Goal: Transaction & Acquisition: Purchase product/service

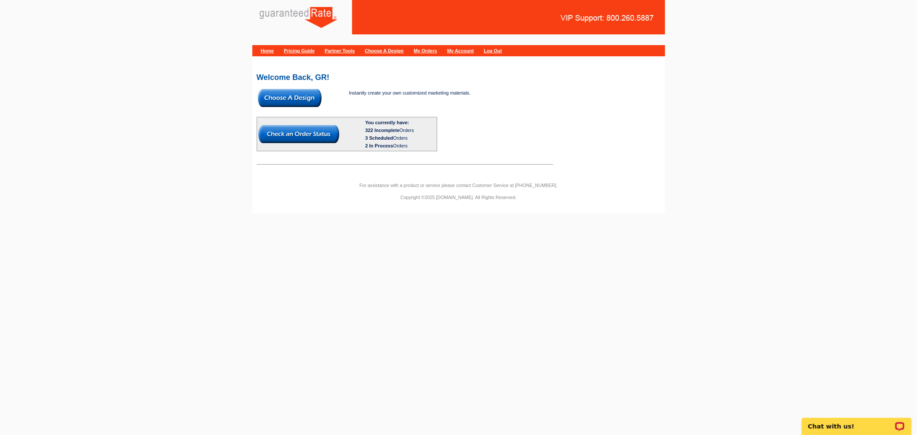
click at [292, 95] on img at bounding box center [290, 98] width 64 height 18
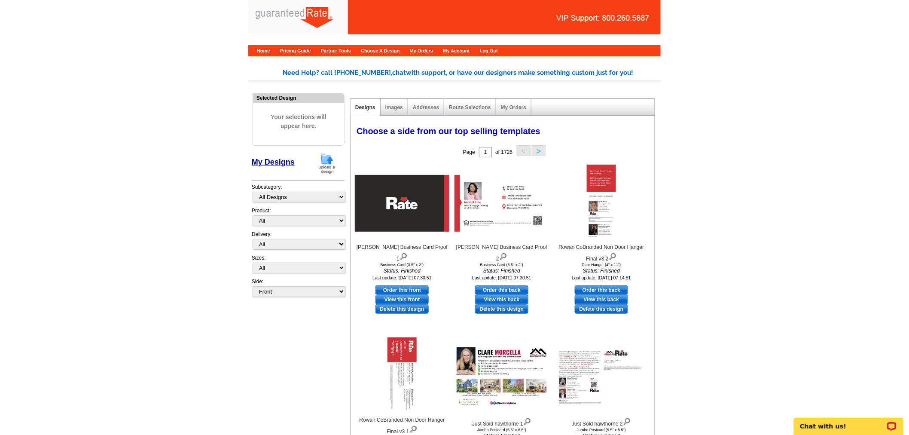
click at [330, 162] on img at bounding box center [327, 163] width 22 height 22
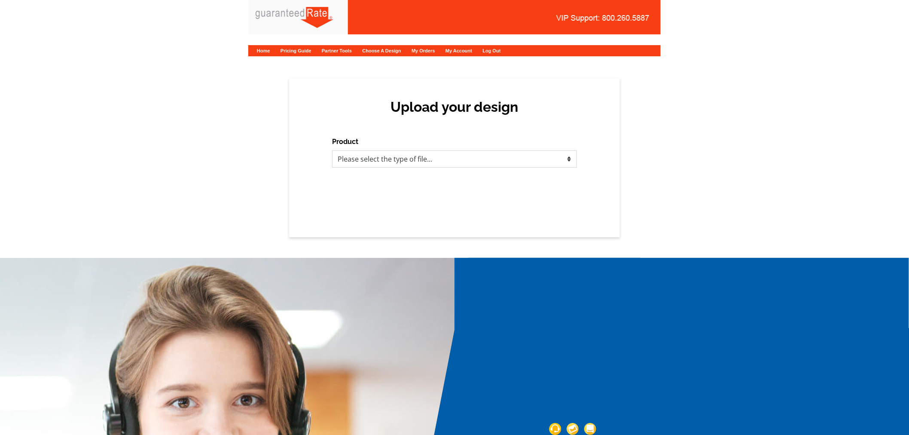
click at [452, 152] on select "Please select the type of file... Postcards Calendars Business Cards Letters an…" at bounding box center [454, 158] width 245 height 17
select select "1"
click at [332, 150] on select "Please select the type of file... Postcards Calendars Business Cards Letters an…" at bounding box center [454, 158] width 245 height 17
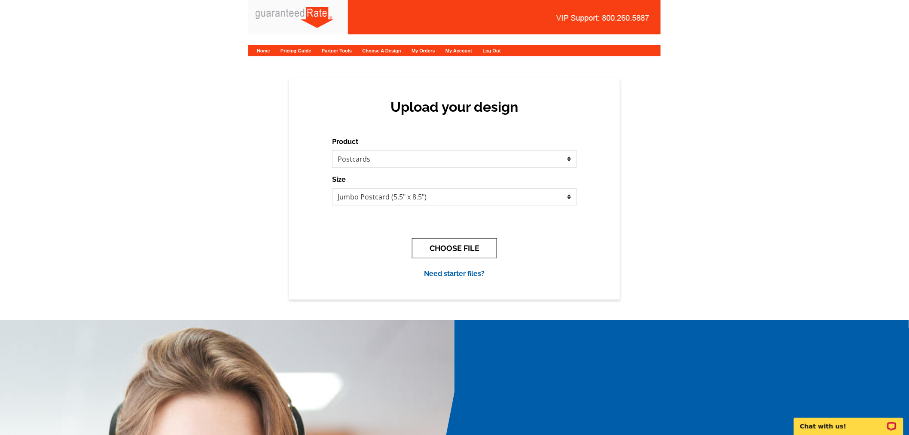
click at [465, 249] on button "CHOOSE FILE" at bounding box center [454, 248] width 85 height 20
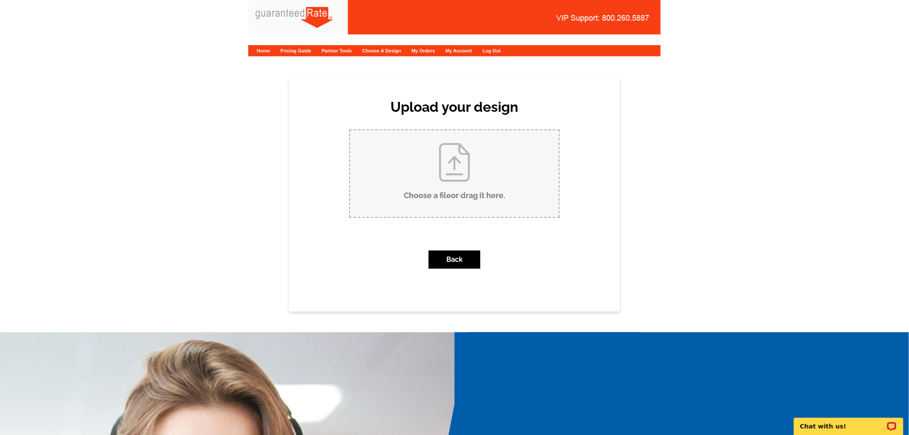
click at [444, 181] on input "Choose a file or drag it here ." at bounding box center [454, 173] width 209 height 87
type input "C:\fakepath\SHS Aug 2025 Postcard- sphere .pdf"
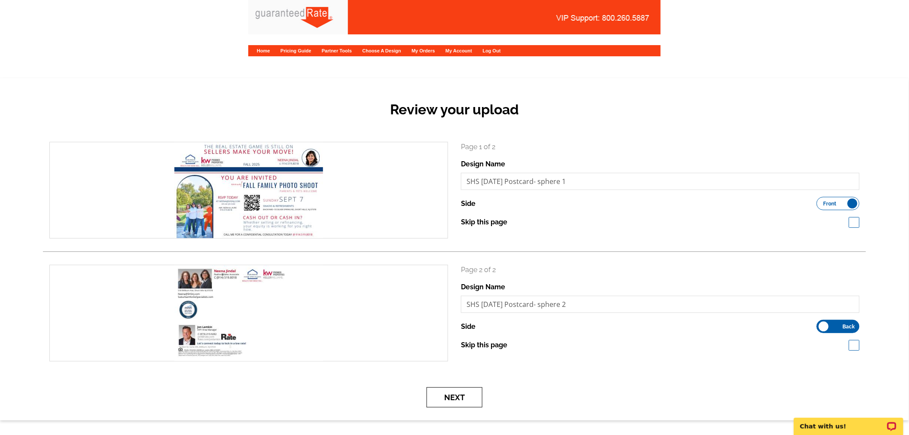
click at [452, 399] on button "Next" at bounding box center [455, 397] width 56 height 20
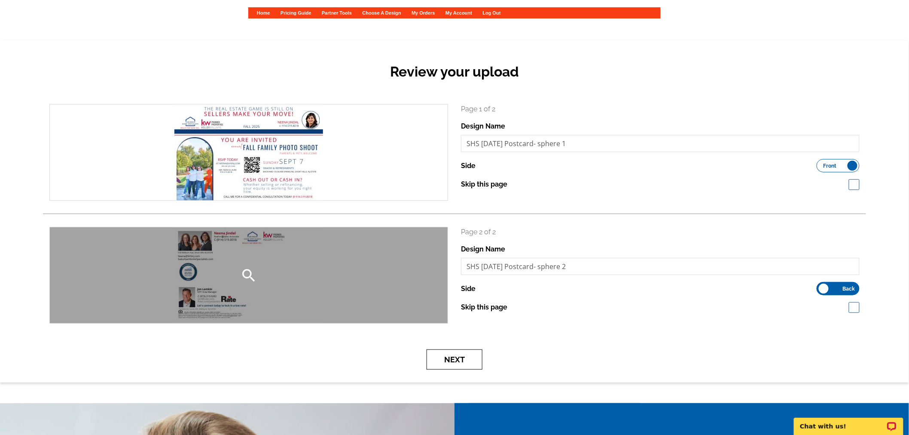
scroll to position [95, 0]
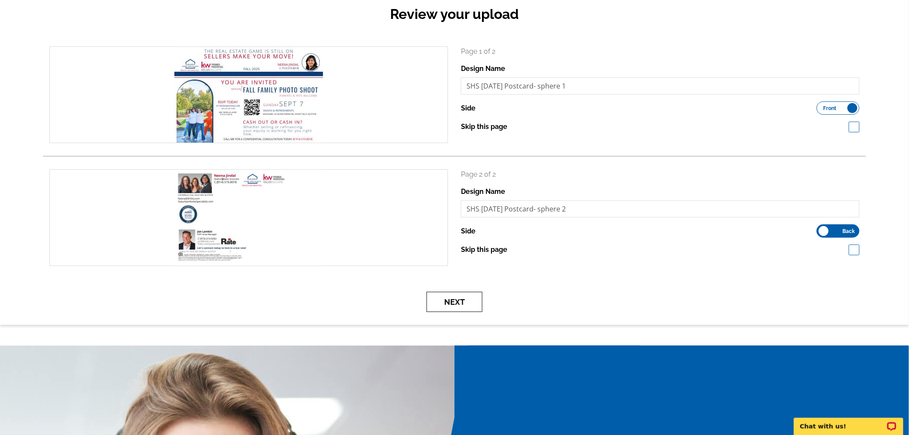
click at [461, 301] on button "Next" at bounding box center [455, 302] width 56 height 20
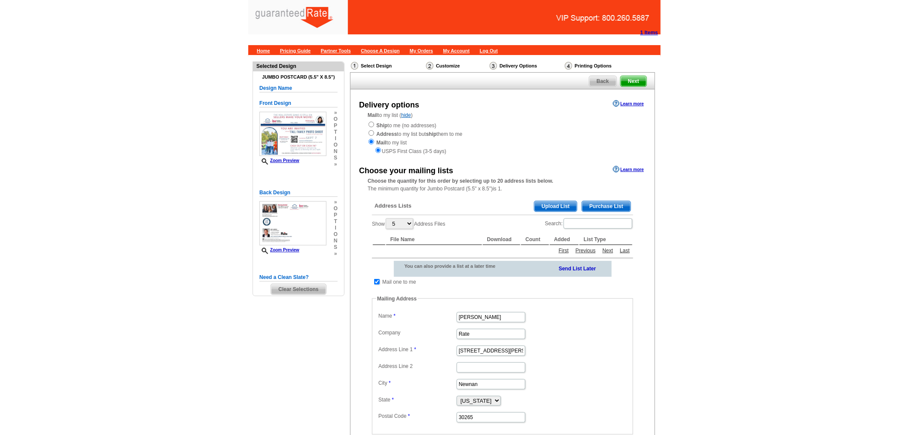
click at [553, 205] on span "Upload List" at bounding box center [556, 206] width 43 height 10
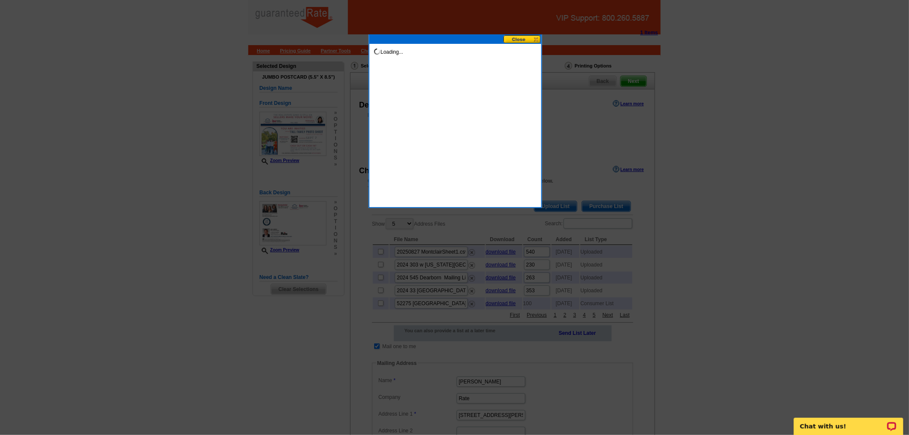
click at [536, 40] on button at bounding box center [523, 39] width 38 height 8
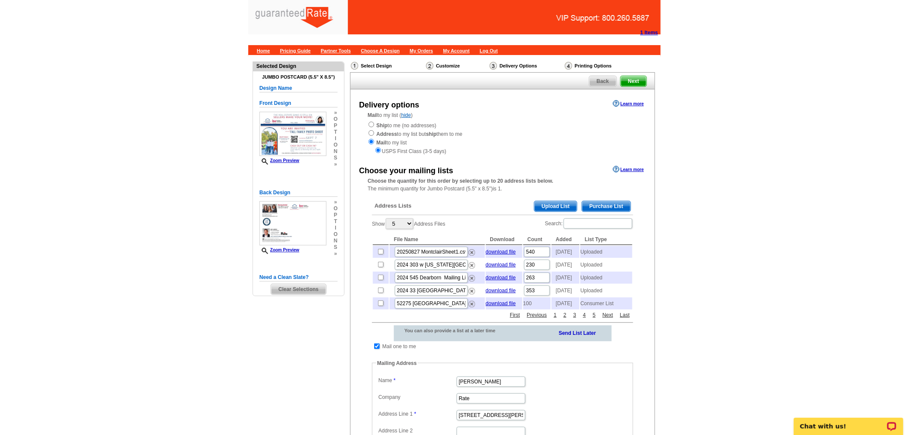
click at [781, 297] on main "Need Help? call 800-260-5887, chat with support, or have our designers make som…" at bounding box center [454, 342] width 909 height 574
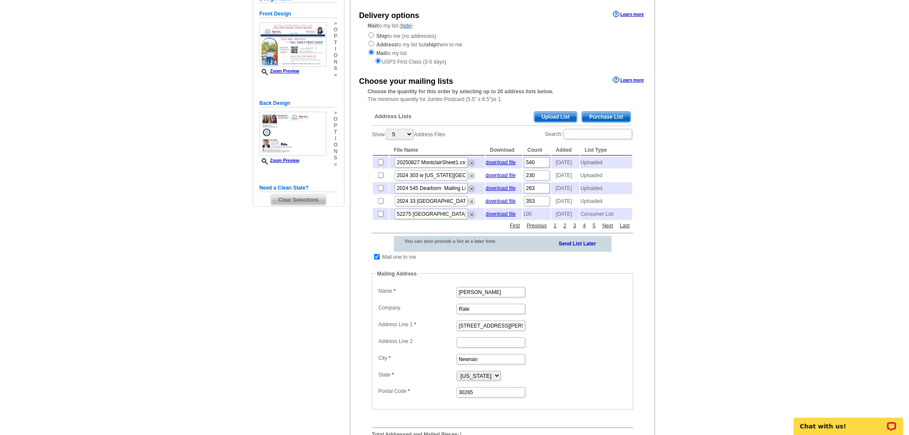
scroll to position [95, 0]
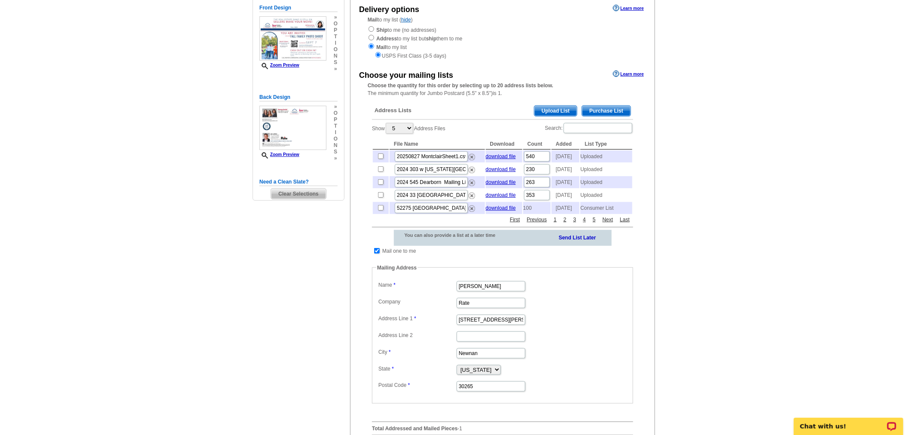
click at [556, 109] on span "Upload List" at bounding box center [556, 111] width 43 height 10
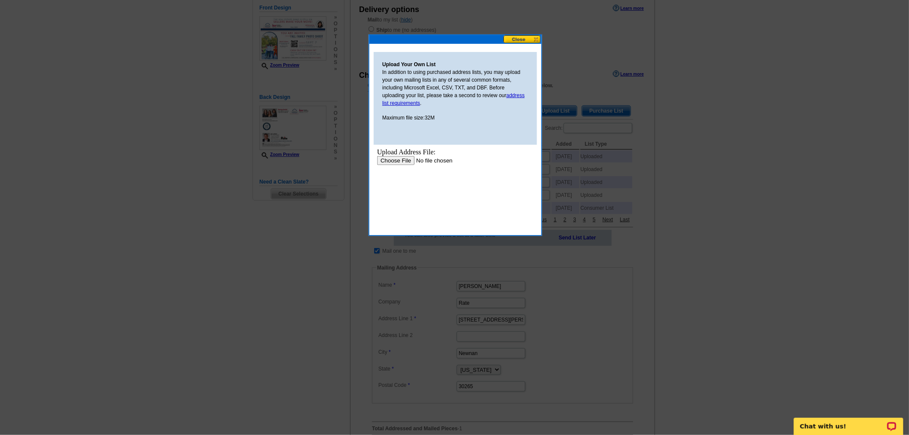
scroll to position [0, 0]
click at [399, 158] on input "file" at bounding box center [431, 160] width 109 height 9
type input "C:\fakepath\Sphere Postcards Mailing List August 2025.xlsx"
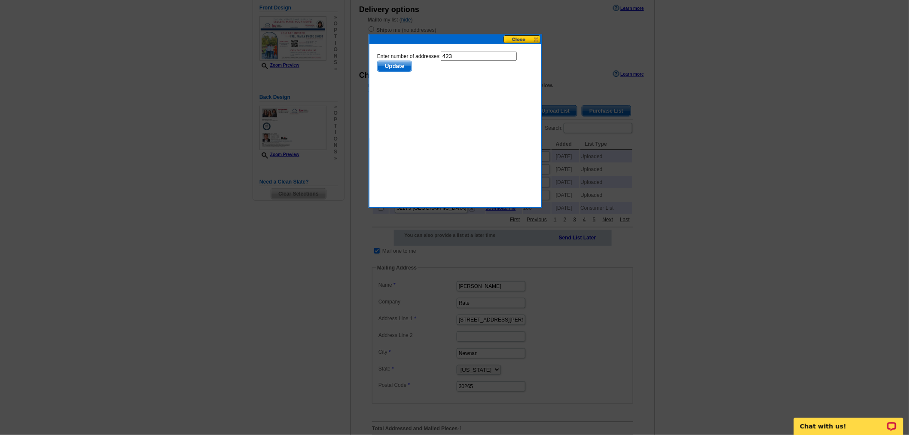
click at [393, 65] on span "Update" at bounding box center [394, 66] width 34 height 10
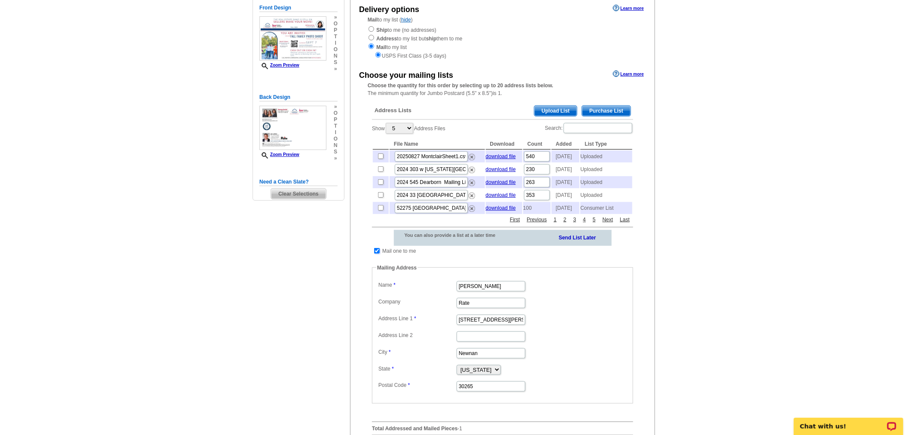
click at [378, 254] on input "checkbox" at bounding box center [377, 251] width 6 height 6
checkbox input "false"
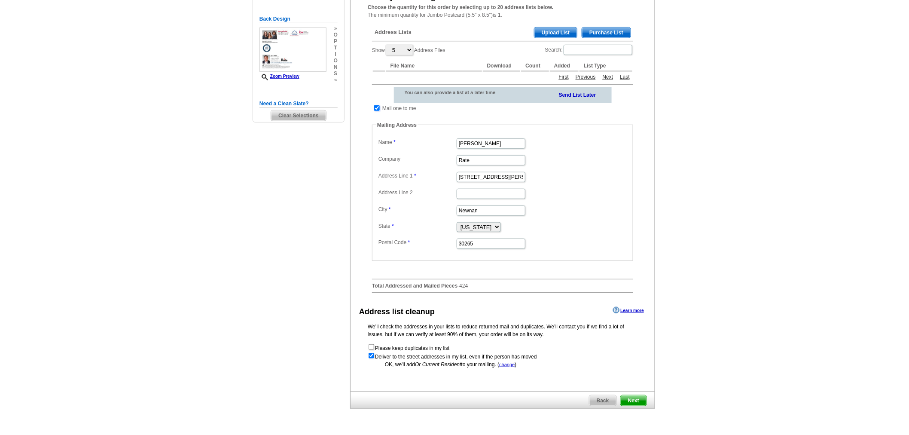
click at [379, 108] on input "checkbox" at bounding box center [377, 108] width 6 height 6
checkbox input "false"
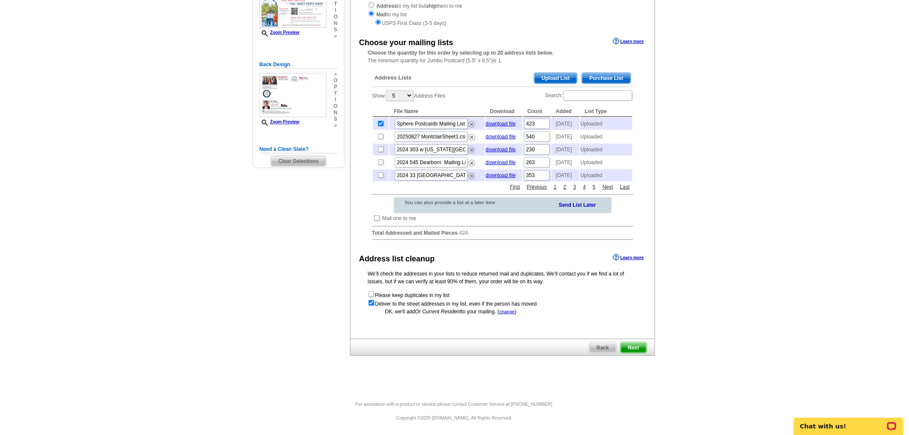
click at [635, 349] on span "Next" at bounding box center [634, 347] width 26 height 10
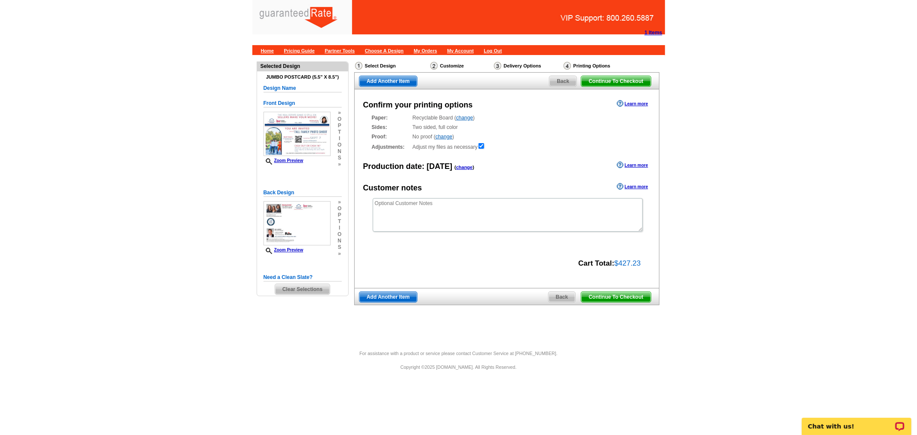
click at [639, 298] on span "Continue To Checkout" at bounding box center [615, 297] width 69 height 10
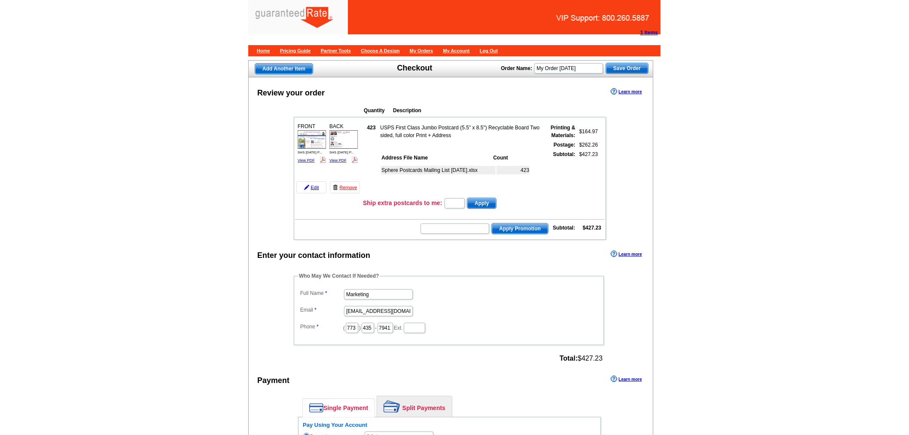
click at [385, 92] on div "Review your order Learn more" at bounding box center [451, 92] width 404 height 13
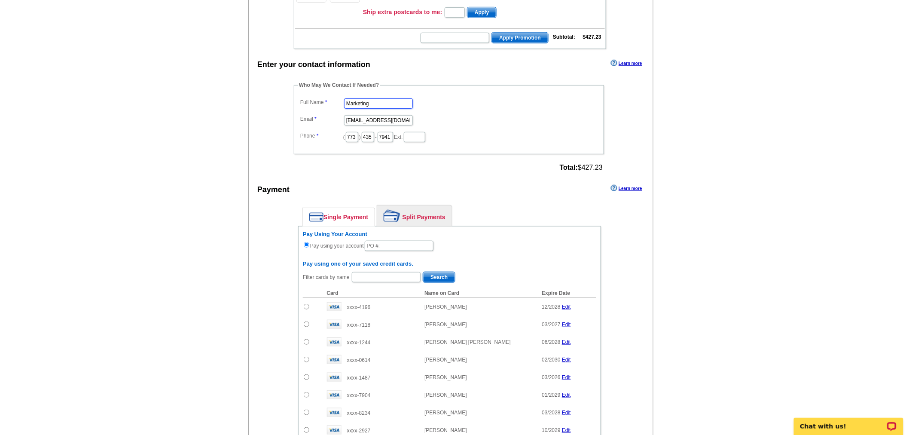
drag, startPoint x: 386, startPoint y: 99, endPoint x: 208, endPoint y: 91, distance: 178.5
click at [208, 91] on main "Add Another Item Checkout Order Name: My Order [DATE] Save Order Review your or…" at bounding box center [454, 238] width 909 height 749
type input "[PERSON_NAME]"
type input "[PERSON_NAME][EMAIL_ADDRESS][PERSON_NAME][DOMAIN_NAME]"
click at [424, 211] on link "Split Payments" at bounding box center [414, 215] width 75 height 21
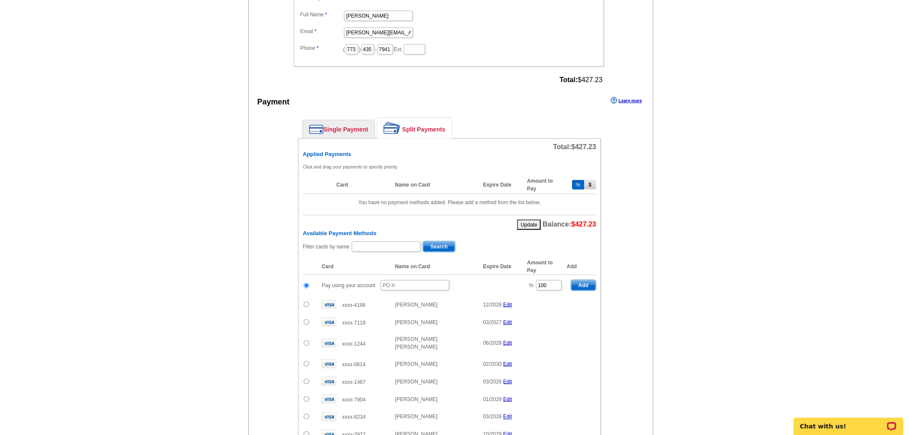
scroll to position [286, 0]
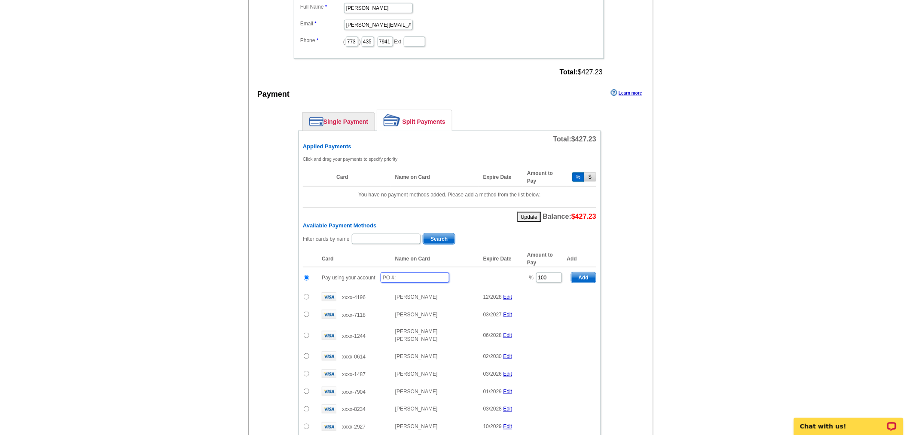
click at [414, 272] on input "text" at bounding box center [415, 277] width 69 height 10
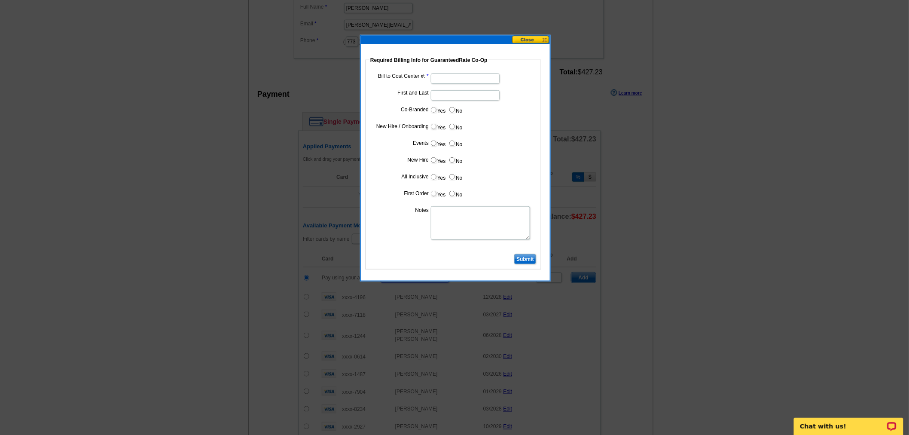
type input "08292025_1234_jmb"
click at [457, 73] on input "Bill to Cost Center #:" at bounding box center [465, 78] width 69 height 10
type input "1857"
click at [432, 92] on input "First and Last" at bounding box center [465, 95] width 69 height 10
type input "[PERSON_NAME]"
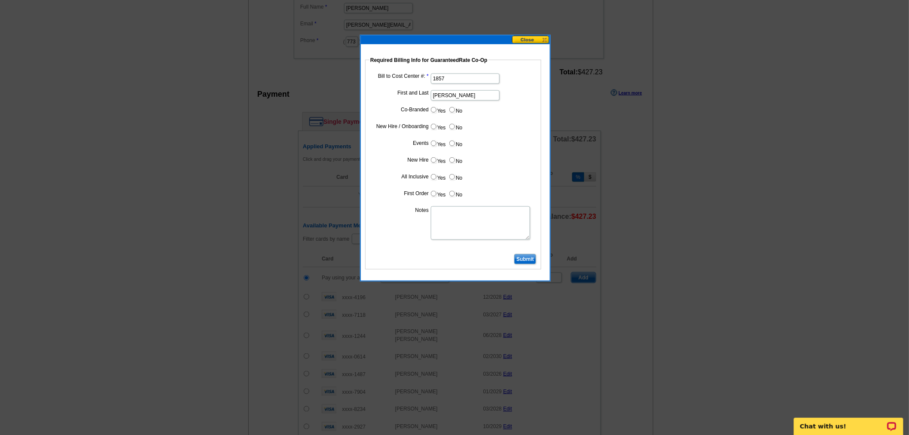
click at [435, 110] on input "Yes" at bounding box center [434, 110] width 6 height 6
radio input "true"
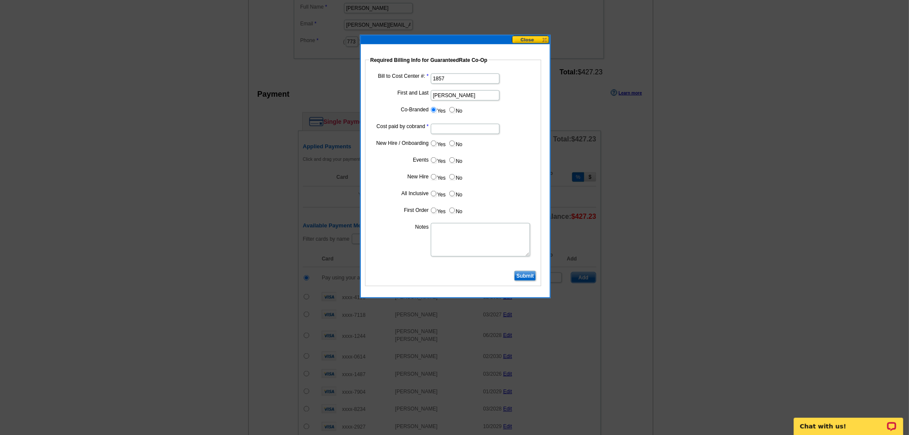
click at [443, 130] on input "Cost paid by cobrand" at bounding box center [465, 129] width 69 height 10
type input "50%"
click at [455, 143] on label "No" at bounding box center [456, 143] width 14 height 10
click at [455, 143] on input "No" at bounding box center [452, 144] width 6 height 6
radio input "true"
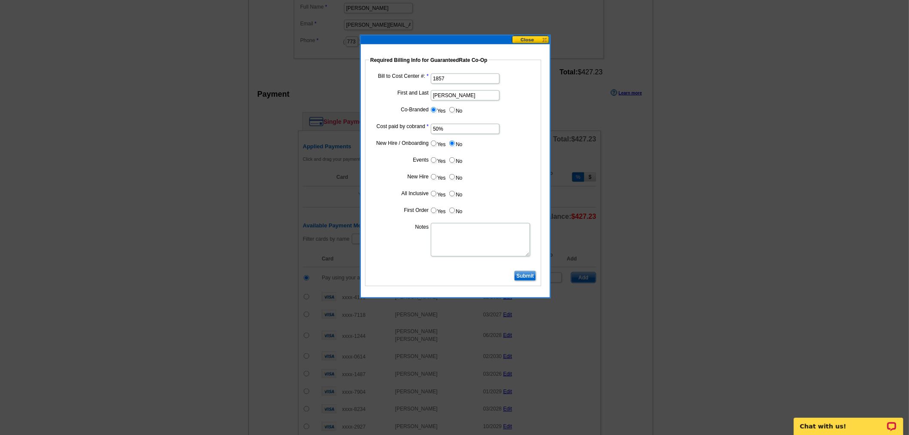
click at [455, 155] on label "No" at bounding box center [456, 160] width 14 height 10
click at [455, 157] on input "No" at bounding box center [452, 160] width 6 height 6
radio input "true"
click at [453, 178] on input "No" at bounding box center [452, 177] width 6 height 6
radio input "true"
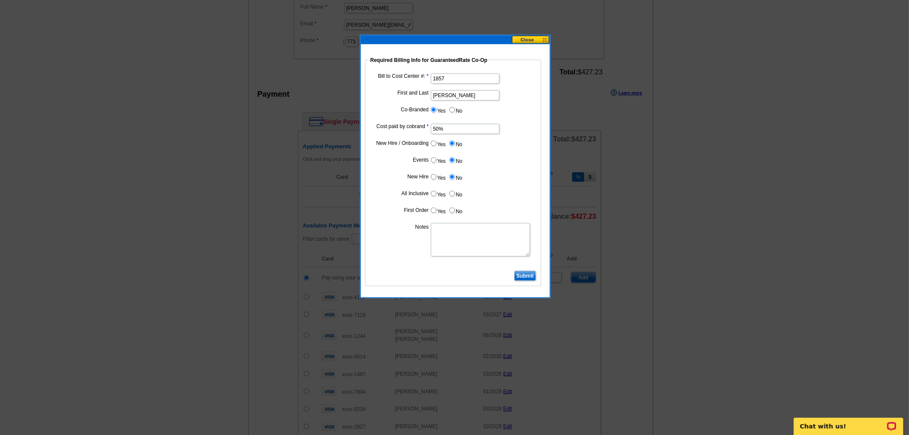
click at [453, 191] on input "No" at bounding box center [452, 194] width 6 height 6
radio input "true"
click at [450, 208] on input "No" at bounding box center [452, 211] width 6 height 6
radio input "true"
click at [517, 274] on input "Submit" at bounding box center [525, 276] width 22 height 10
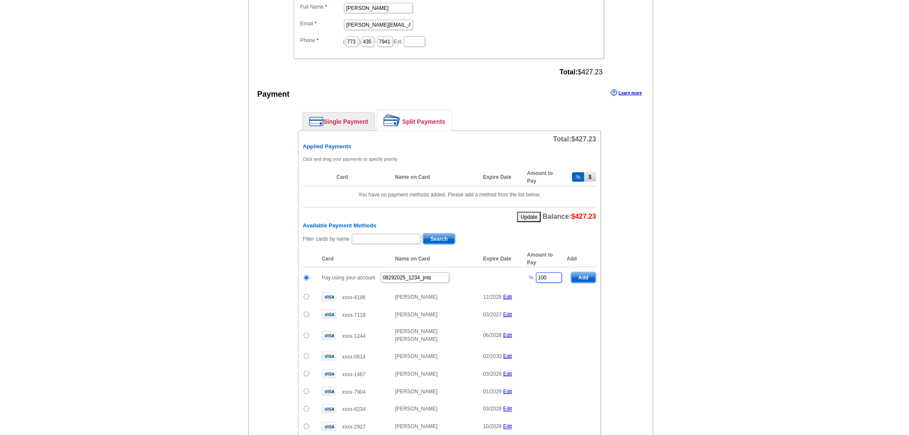
drag, startPoint x: 548, startPoint y: 275, endPoint x: 514, endPoint y: 277, distance: 33.6
click at [514, 277] on tr "Pay using your account 08292025_1234_jmb % 100 Add" at bounding box center [449, 277] width 293 height 21
click at [583, 272] on span "Add" at bounding box center [584, 277] width 24 height 10
type input "100"
radio input "false"
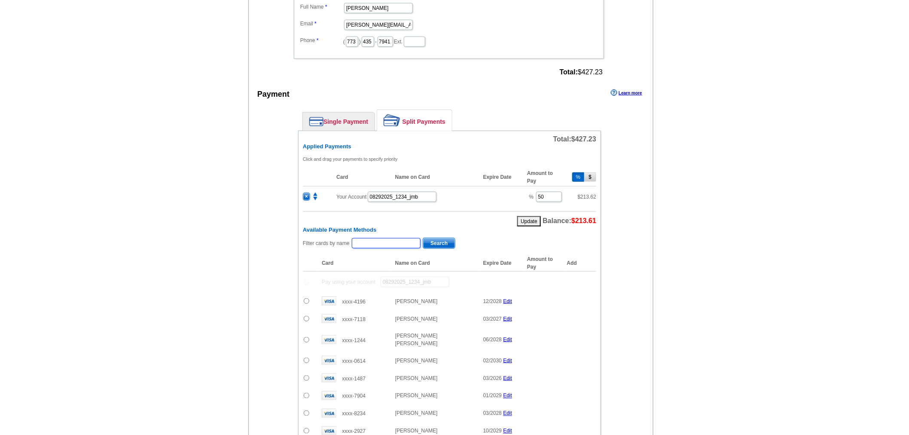
click at [372, 238] on input "text" at bounding box center [386, 243] width 69 height 10
type input "[PERSON_NAME]"
click at [437, 238] on span "Search" at bounding box center [439, 243] width 32 height 10
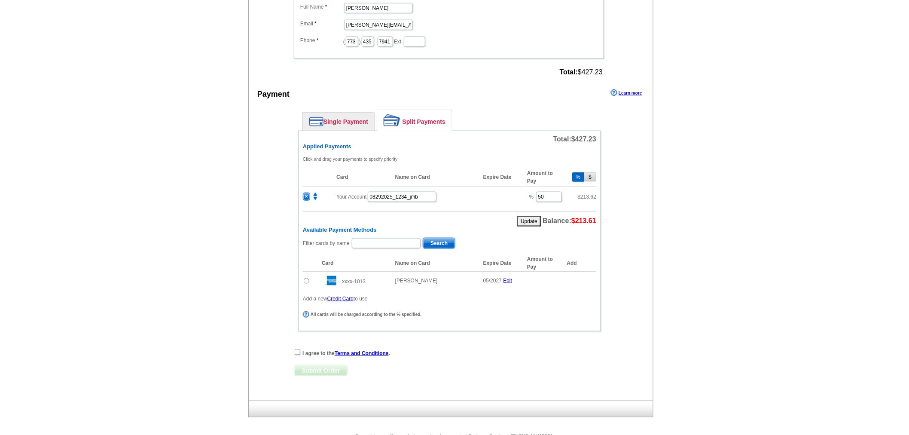
click at [307, 278] on input "radio" at bounding box center [307, 281] width 6 height 6
click at [587, 278] on span "Add" at bounding box center [584, 282] width 24 height 10
radio input "false"
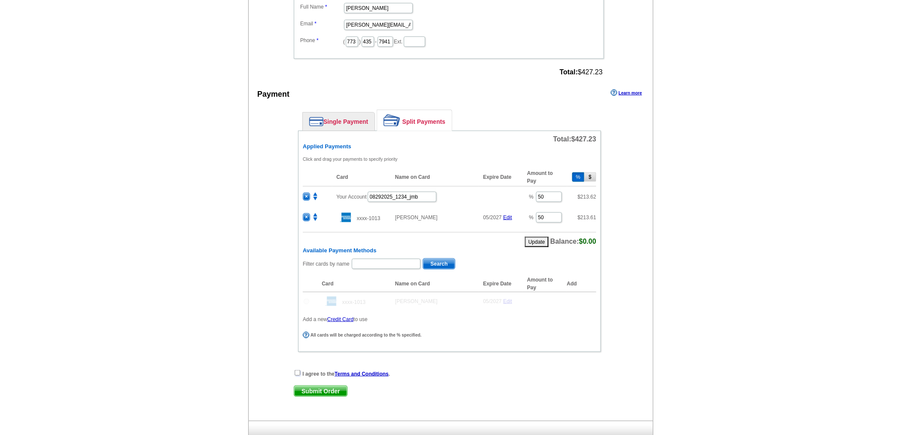
click at [298, 370] on input "checkbox" at bounding box center [298, 373] width 6 height 6
checkbox input "true"
click at [319, 386] on span "Submit Order" at bounding box center [320, 391] width 53 height 10
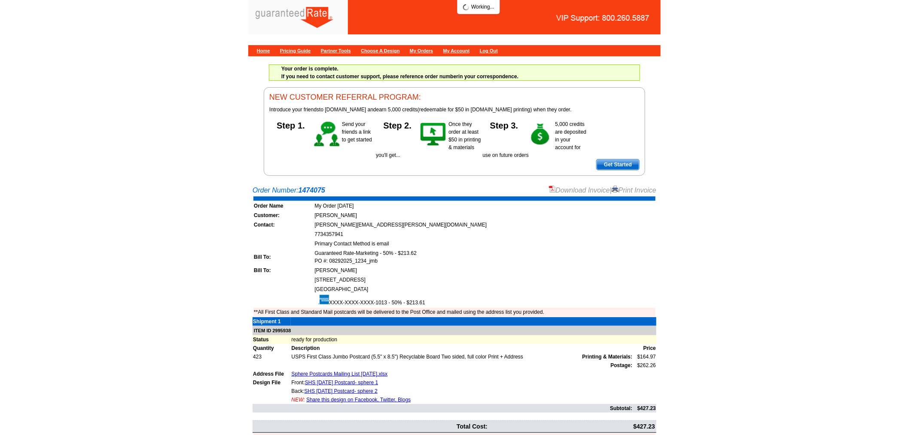
click at [575, 188] on link "Download Invoice" at bounding box center [579, 189] width 61 height 7
